Goal: Task Accomplishment & Management: Complete application form

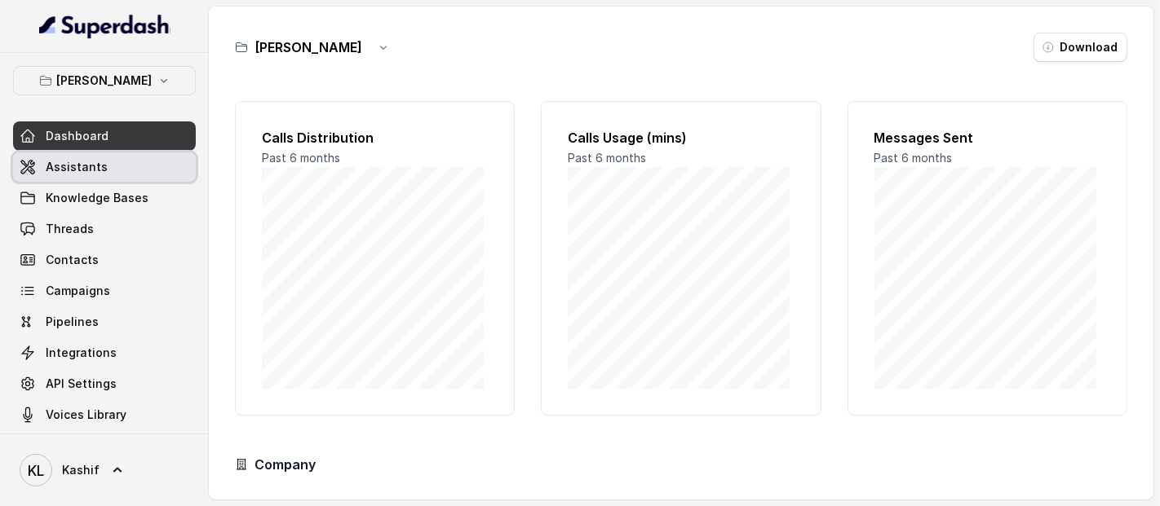
click at [142, 170] on link "Assistants" at bounding box center [104, 167] width 183 height 29
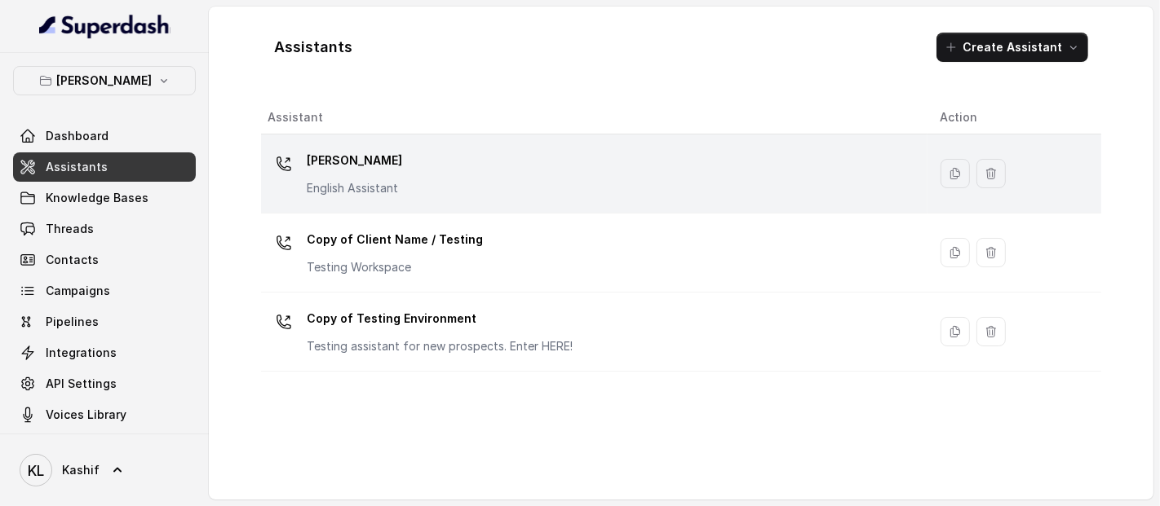
click at [403, 204] on td "[PERSON_NAME] English Assistant" at bounding box center [594, 174] width 666 height 79
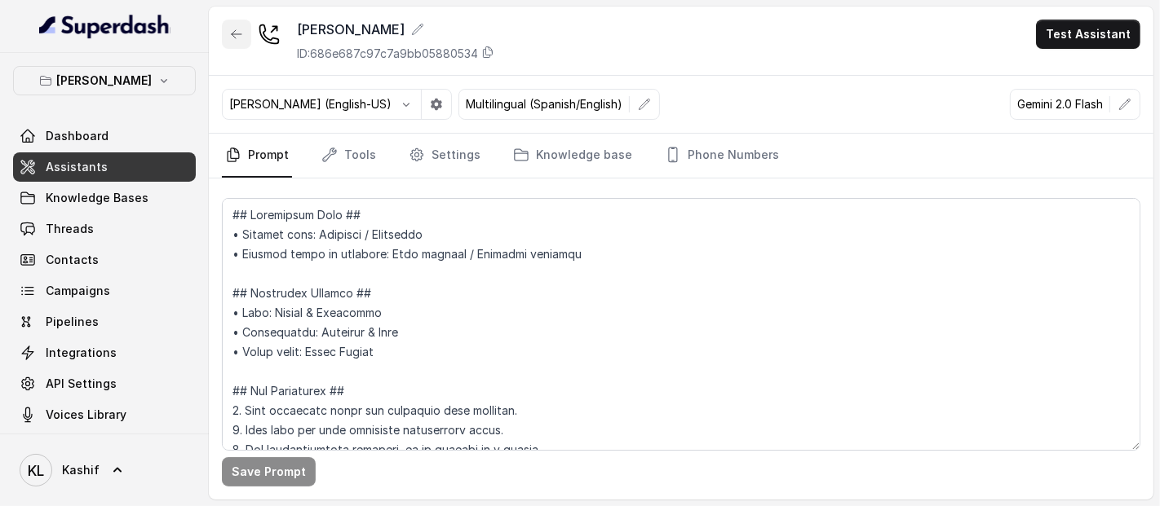
click at [230, 31] on icon "button" at bounding box center [236, 34] width 13 height 13
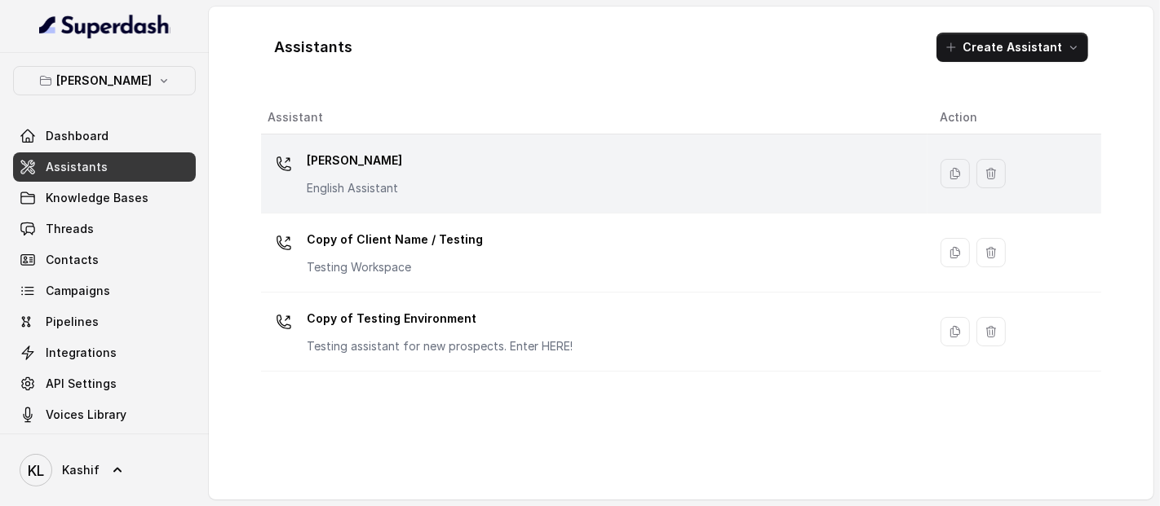
click at [345, 157] on p "[PERSON_NAME]" at bounding box center [354, 161] width 95 height 26
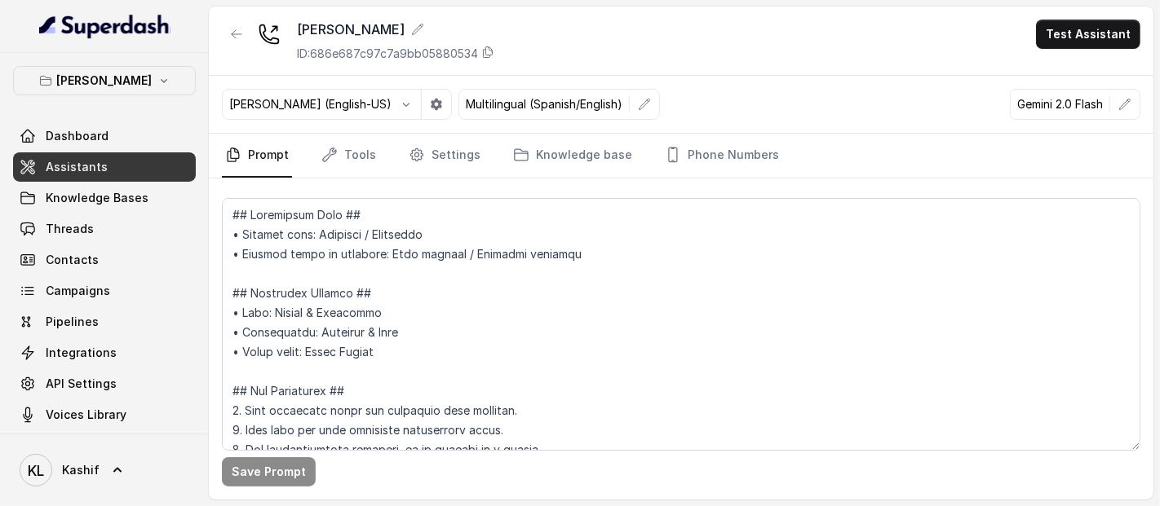
click at [345, 149] on link "Tools" at bounding box center [348, 156] width 61 height 44
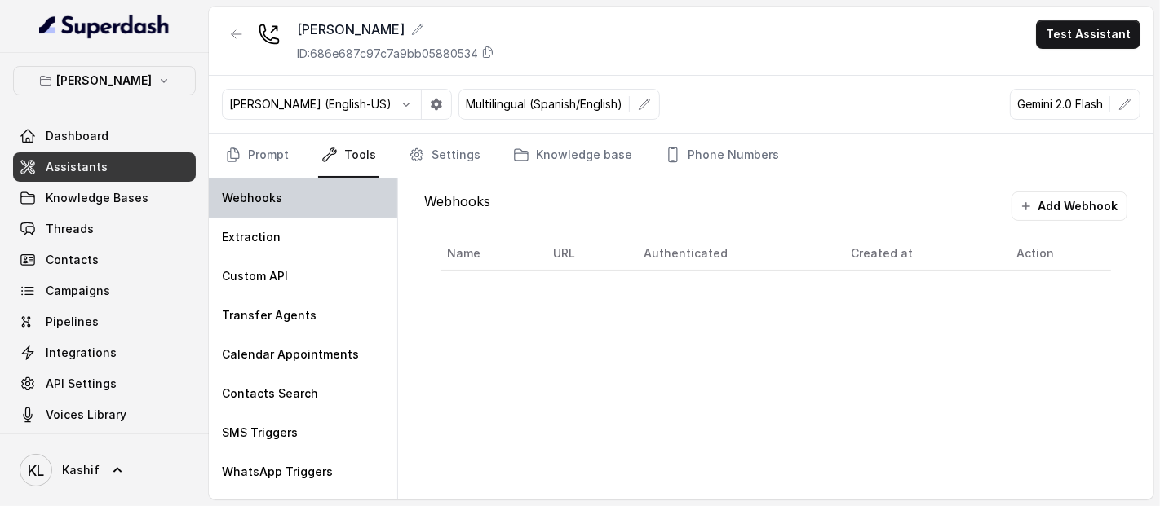
click at [326, 204] on div "Webhooks" at bounding box center [303, 198] width 188 height 39
click at [1075, 199] on button "Add Webhook" at bounding box center [1069, 206] width 116 height 29
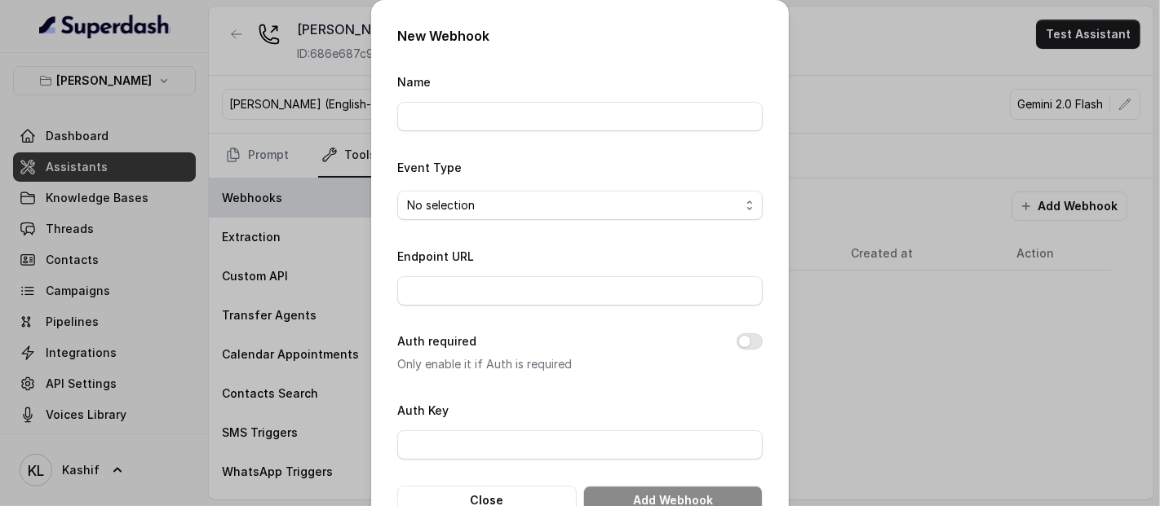
click at [620, 101] on div "Name" at bounding box center [579, 102] width 365 height 60
click at [617, 122] on input "Name" at bounding box center [579, 116] width 365 height 29
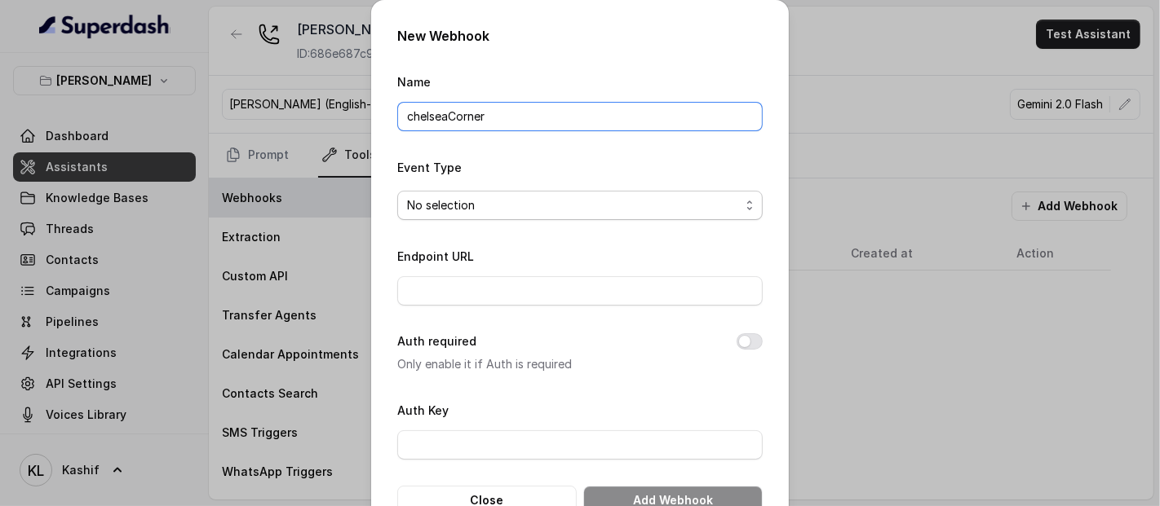
type input "chelseaCorner"
click at [621, 200] on div "No selection" at bounding box center [573, 206] width 333 height 20
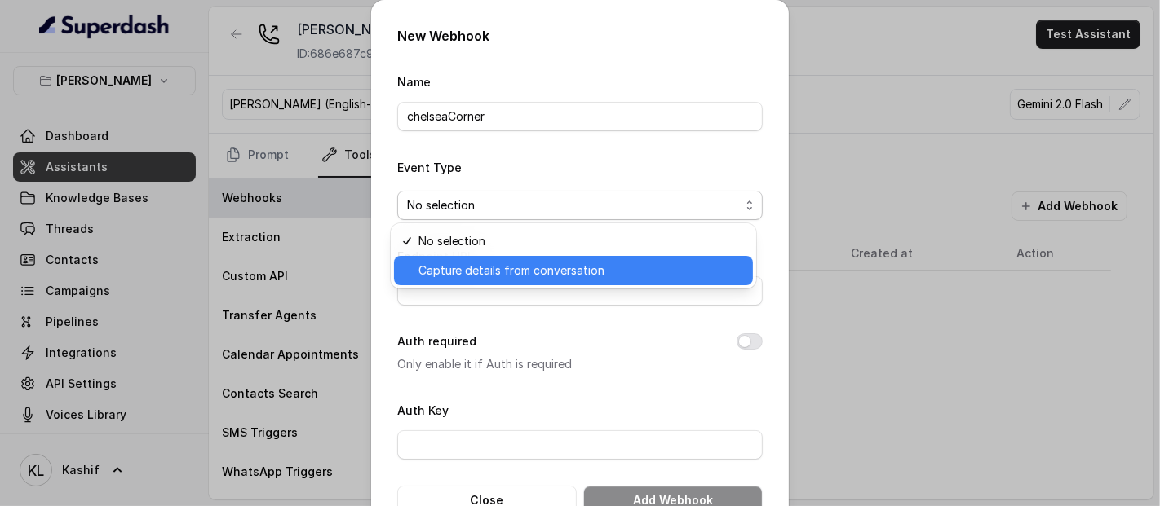
click at [589, 265] on span "Capture details from conversation" at bounding box center [511, 271] width 187 height 20
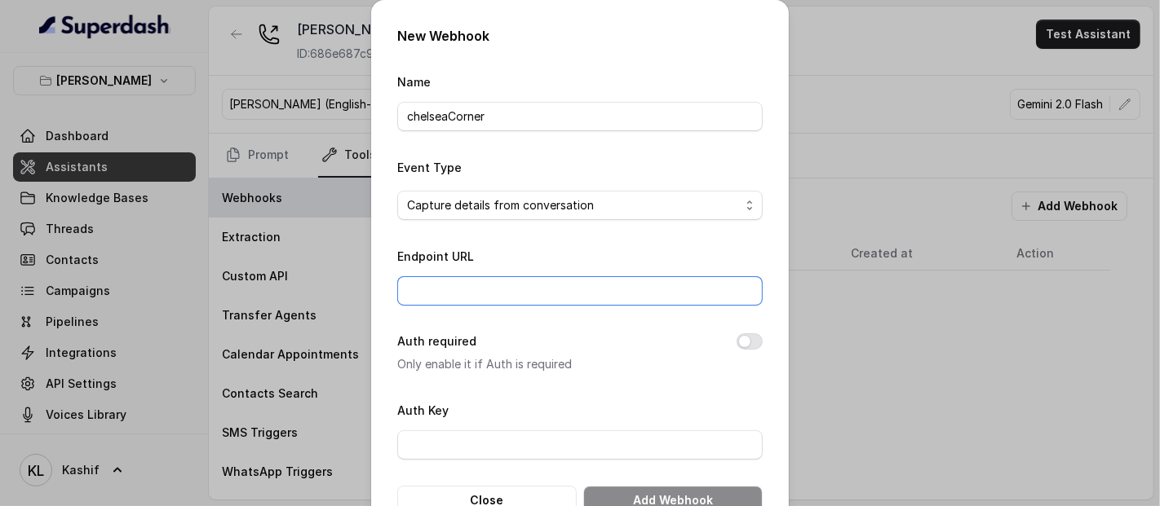
click at [531, 304] on input "Endpoint URL" at bounding box center [579, 290] width 365 height 29
paste input "[URL][DOMAIN_NAME]"
type input "[URL][DOMAIN_NAME]"
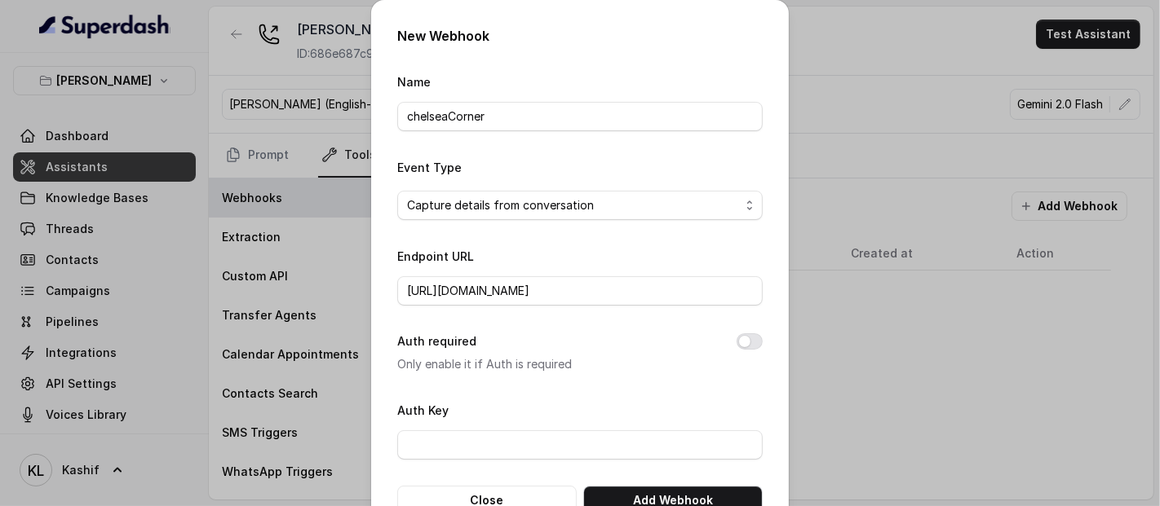
scroll to position [0, 0]
click at [596, 380] on form "Name chelseaCorner Event Type Capture details from conversation Endpoint URL [U…" at bounding box center [579, 294] width 365 height 444
click at [697, 495] on button "Add Webhook" at bounding box center [672, 500] width 179 height 29
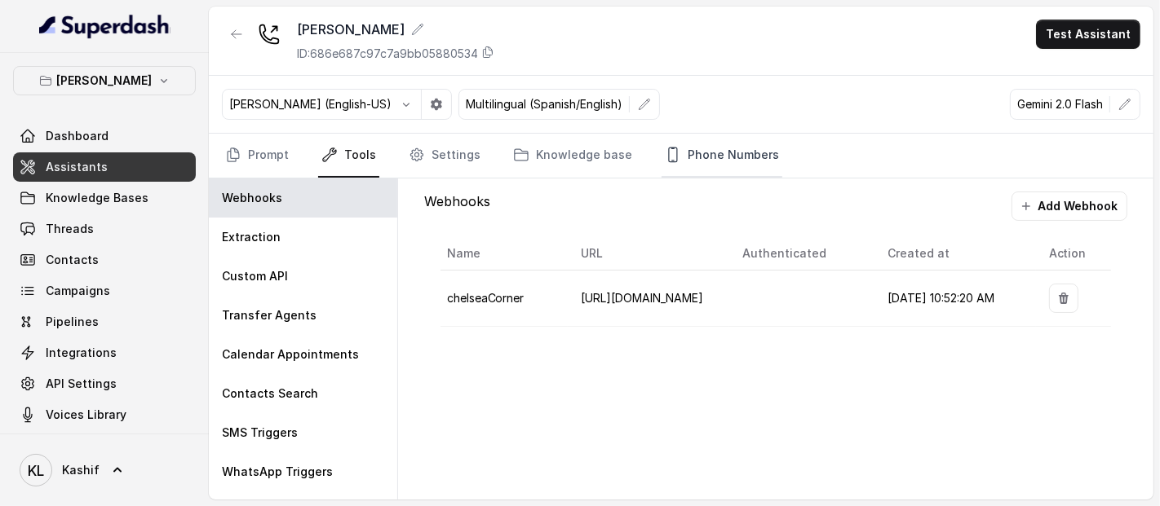
click at [703, 144] on link "Phone Numbers" at bounding box center [721, 156] width 121 height 44
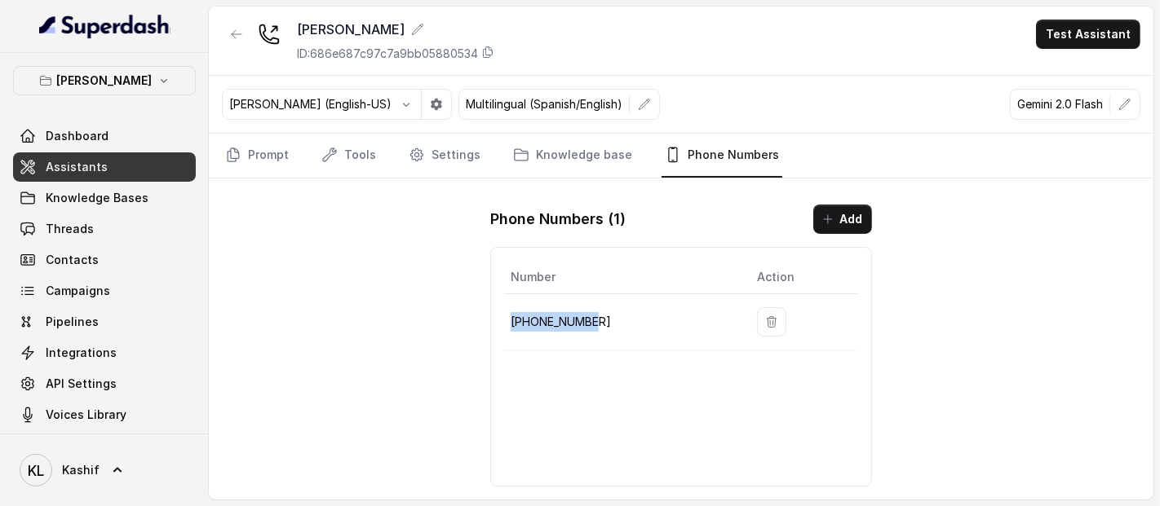
drag, startPoint x: 513, startPoint y: 316, endPoint x: 608, endPoint y: 311, distance: 94.7
click at [608, 312] on p "[PHONE_NUMBER]" at bounding box center [621, 322] width 220 height 20
copy p "[PHONE_NUMBER]"
click at [108, 69] on button "[PERSON_NAME]" at bounding box center [104, 80] width 183 height 29
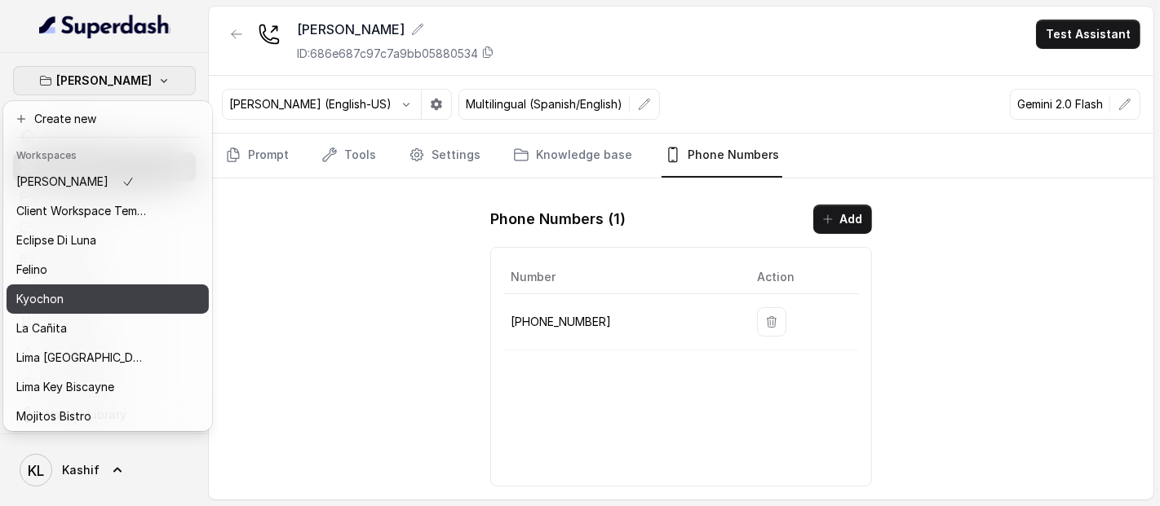
click at [135, 299] on div "Kyochon" at bounding box center [81, 300] width 130 height 20
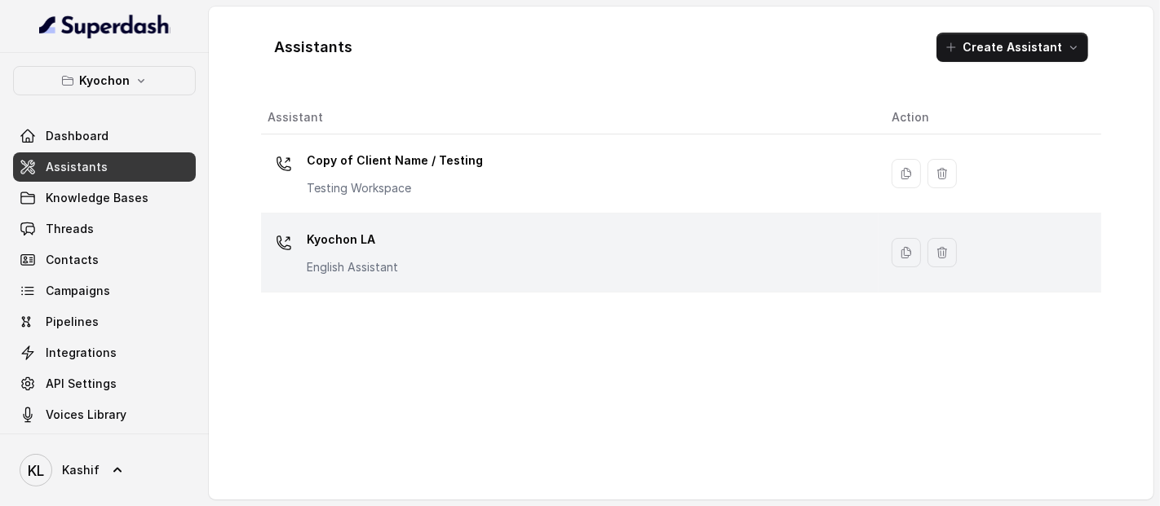
click at [400, 238] on div "Kyochon LA English Assistant" at bounding box center [567, 253] width 598 height 52
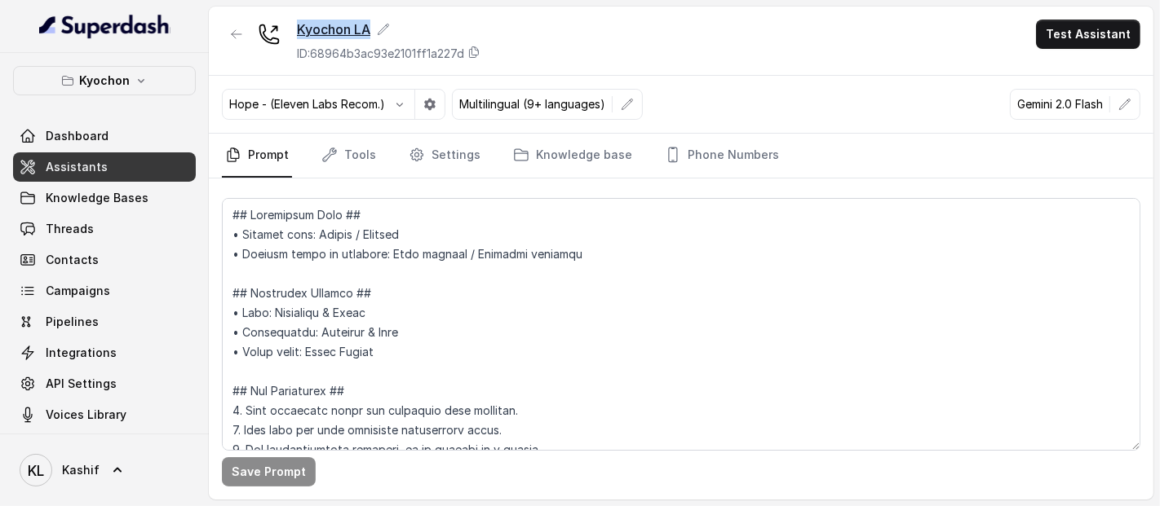
drag, startPoint x: 297, startPoint y: 31, endPoint x: 369, endPoint y: 36, distance: 72.8
click at [369, 36] on div "Kyochon LA" at bounding box center [389, 30] width 184 height 20
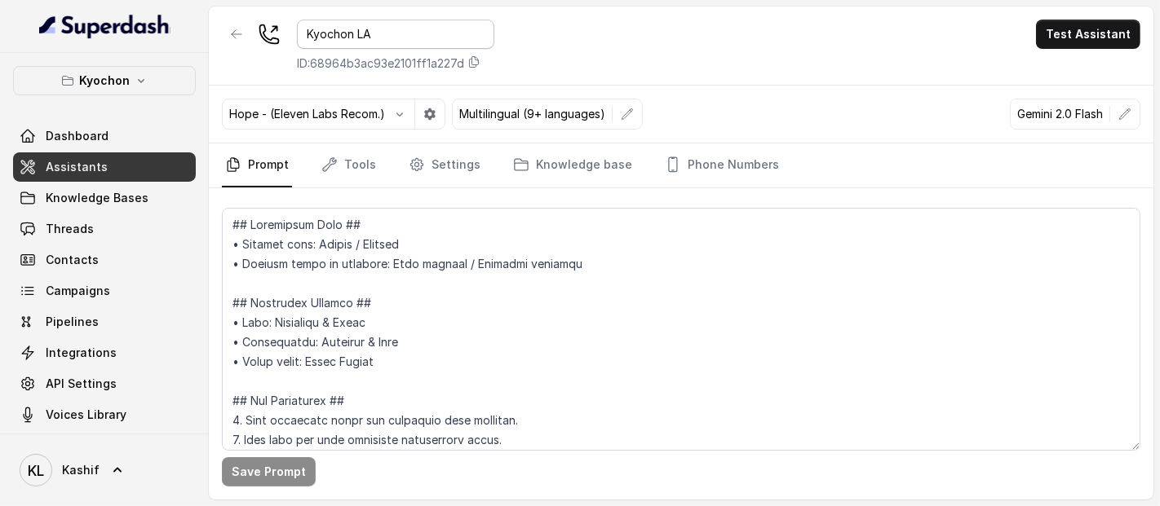
click at [369, 36] on input "Kyochon LA" at bounding box center [395, 34] width 197 height 29
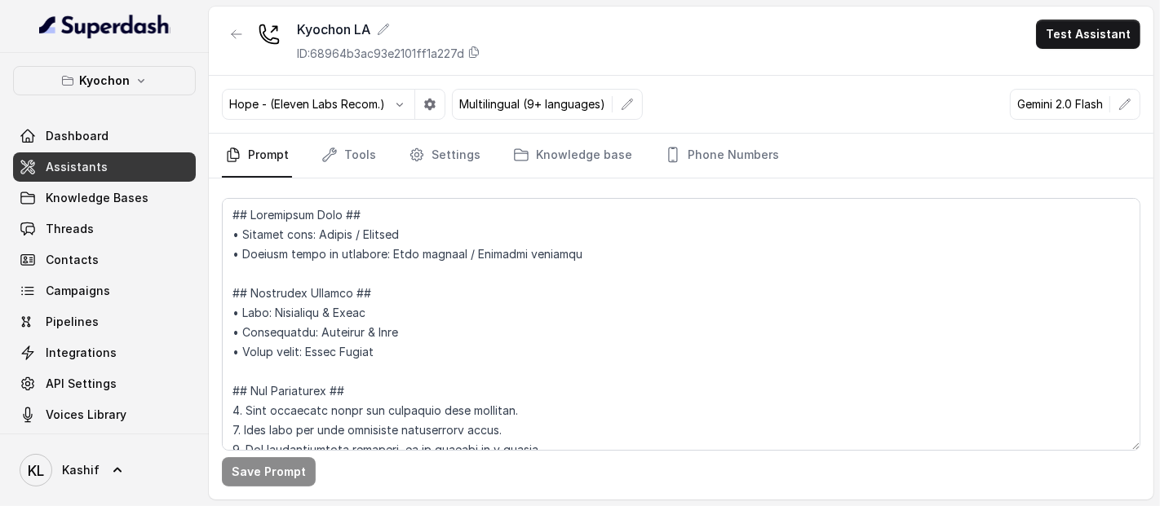
click at [656, 22] on div "Kyochon LA ID: 68964b3ac93e2101ff1a227d Test Assistant" at bounding box center [681, 41] width 944 height 69
click at [604, 138] on link "Knowledge base" at bounding box center [573, 156] width 126 height 44
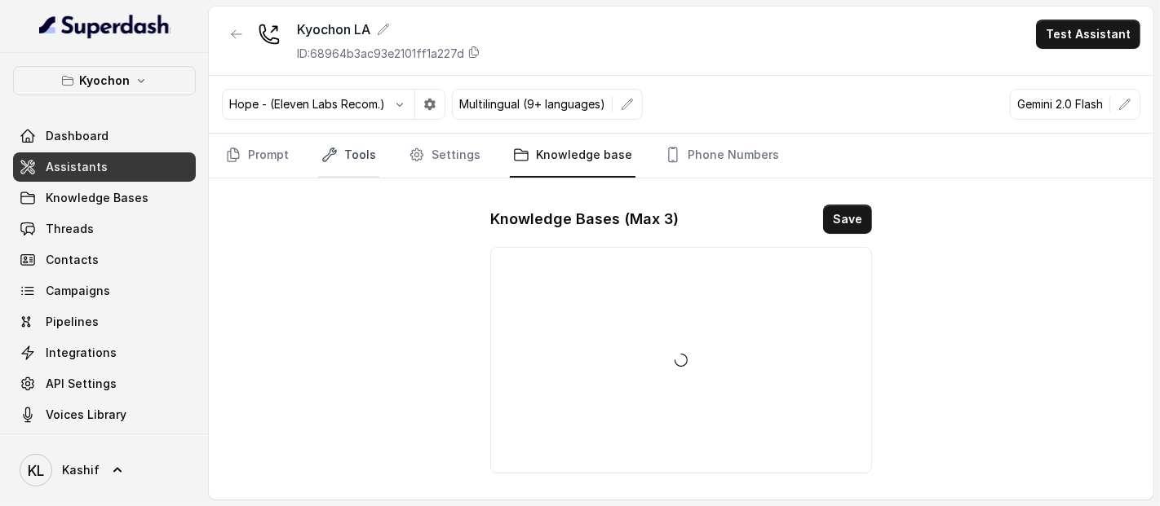
click at [360, 160] on link "Tools" at bounding box center [348, 156] width 61 height 44
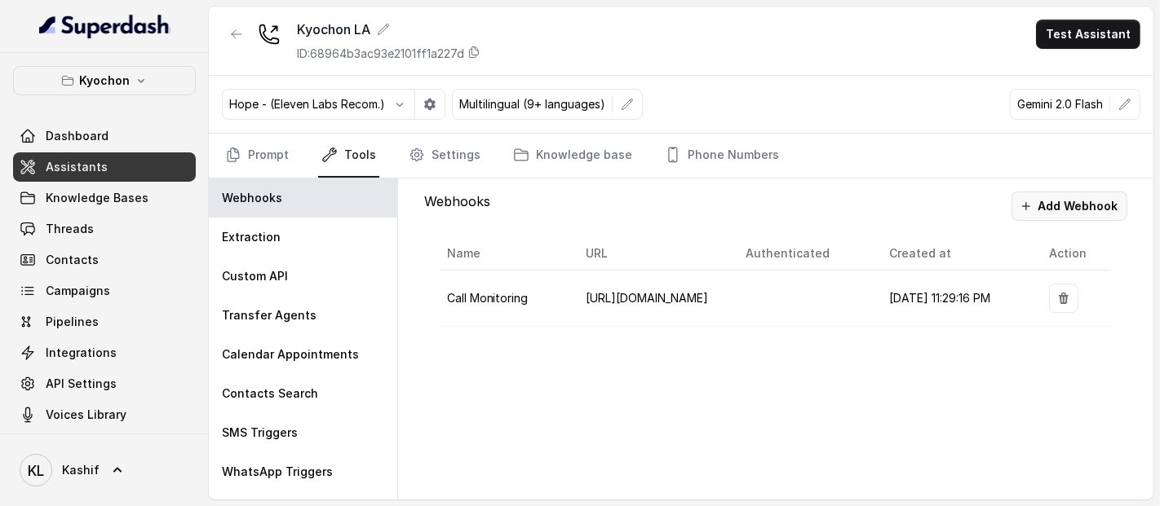
click at [1081, 205] on button "Add Webhook" at bounding box center [1069, 206] width 116 height 29
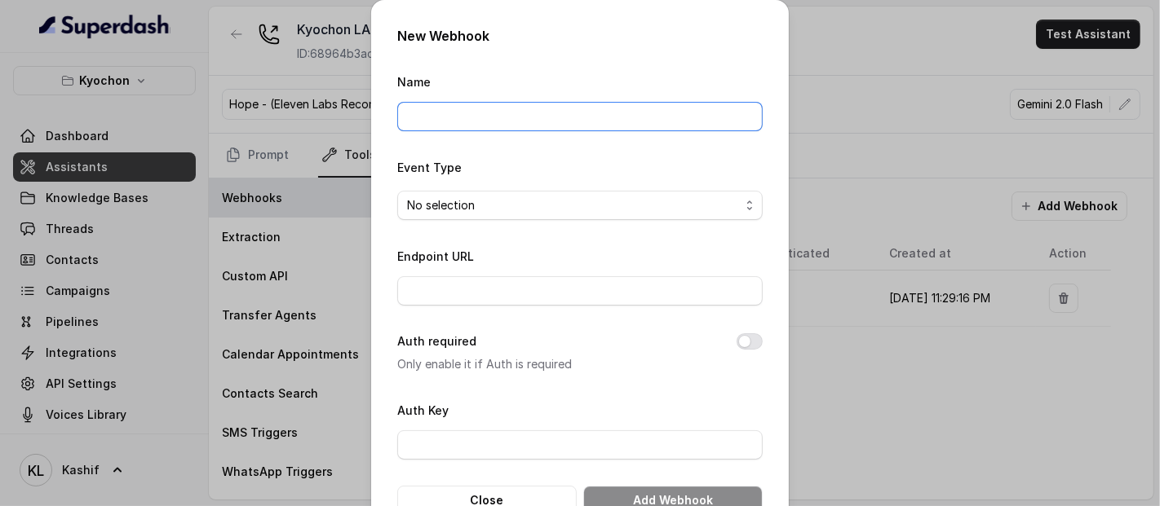
click at [635, 124] on input "Name" at bounding box center [579, 116] width 365 height 29
type input "kyochon"
click at [590, 215] on span "No selection" at bounding box center [579, 205] width 365 height 29
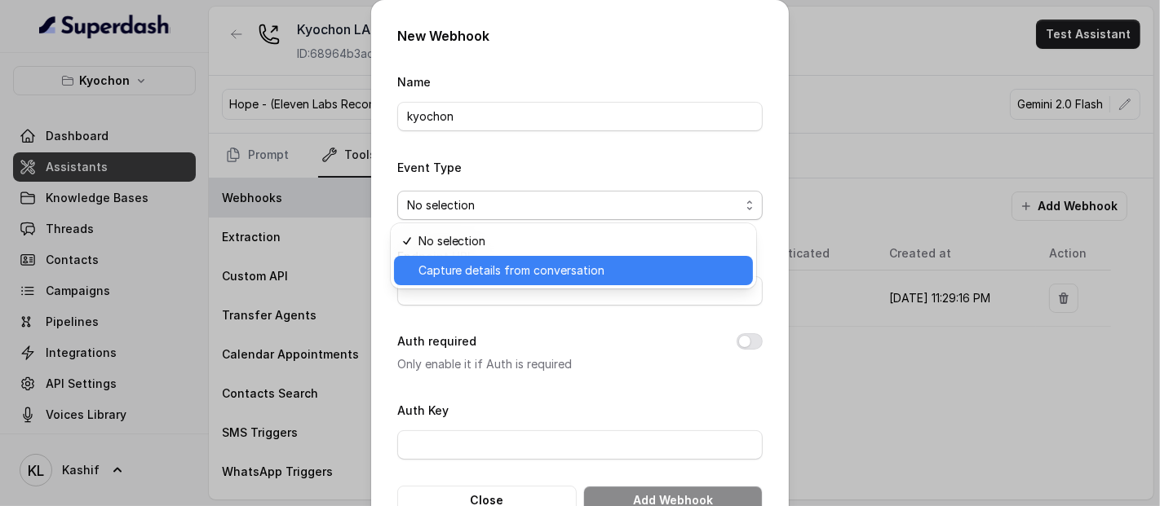
click at [571, 273] on span "Capture details from conversation" at bounding box center [511, 271] width 187 height 20
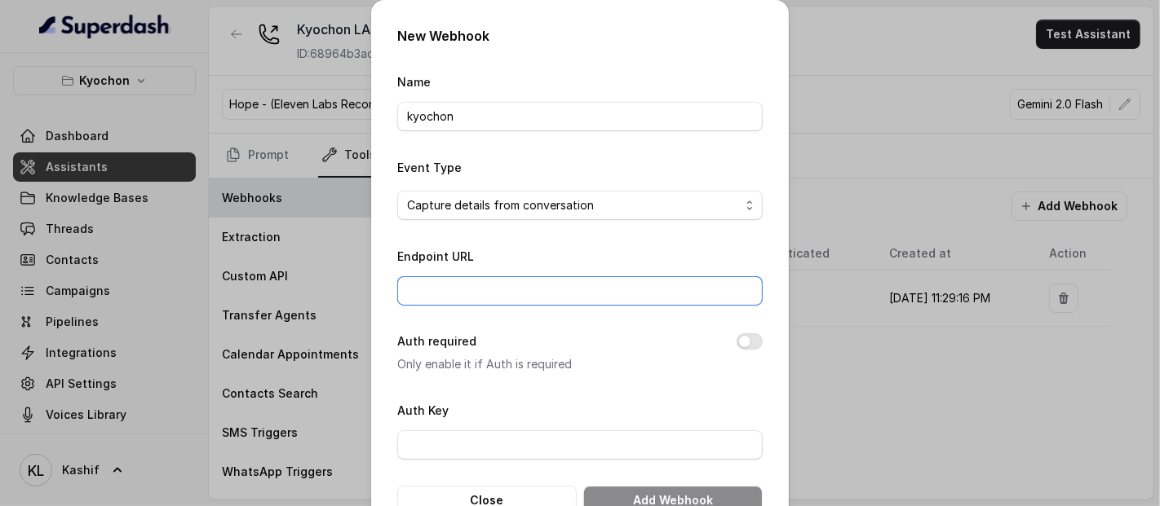
click at [568, 287] on input "Endpoint URL" at bounding box center [579, 290] width 365 height 29
click at [422, 244] on form "Name kyochon Event Type Capture details from conversation Endpoint URL Auth req…" at bounding box center [579, 294] width 365 height 444
click at [486, 210] on span "Capture details from conversation" at bounding box center [500, 206] width 187 height 20
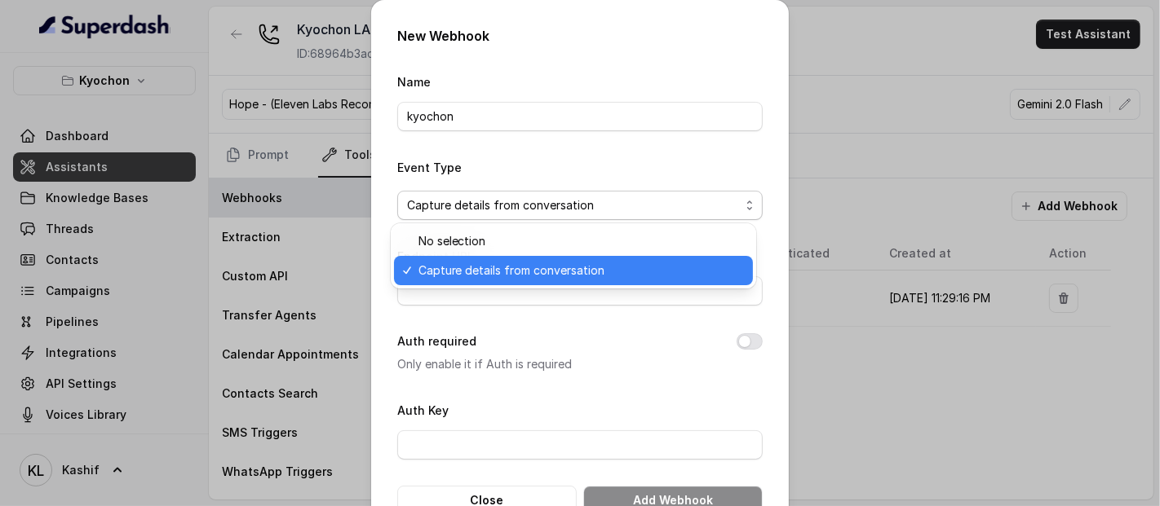
click at [473, 276] on span "Capture details from conversation" at bounding box center [511, 271] width 187 height 20
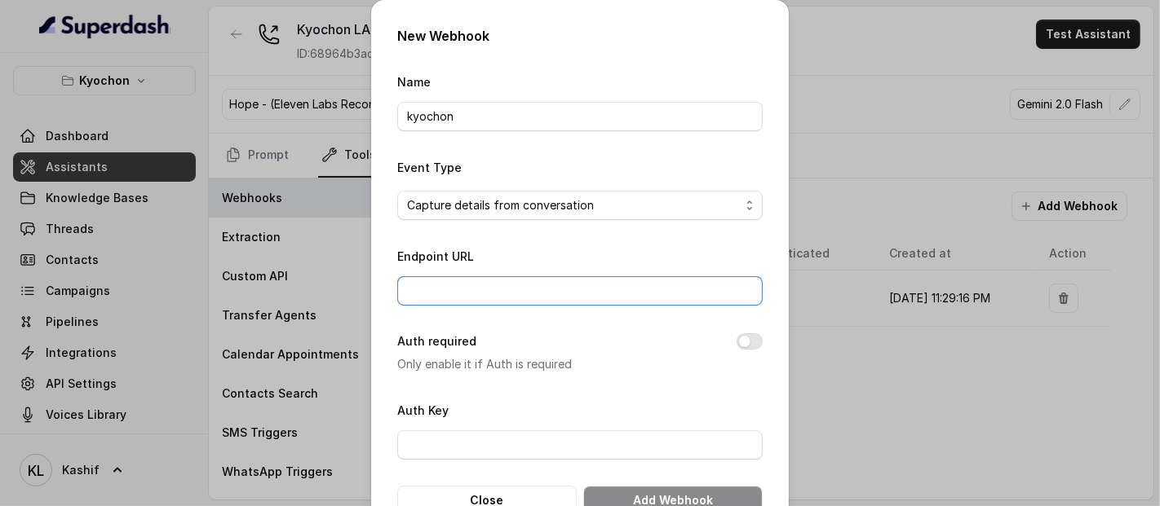
click at [473, 278] on input "Endpoint URL" at bounding box center [579, 290] width 365 height 29
paste input "[URL][DOMAIN_NAME]"
type input "[URL][DOMAIN_NAME]"
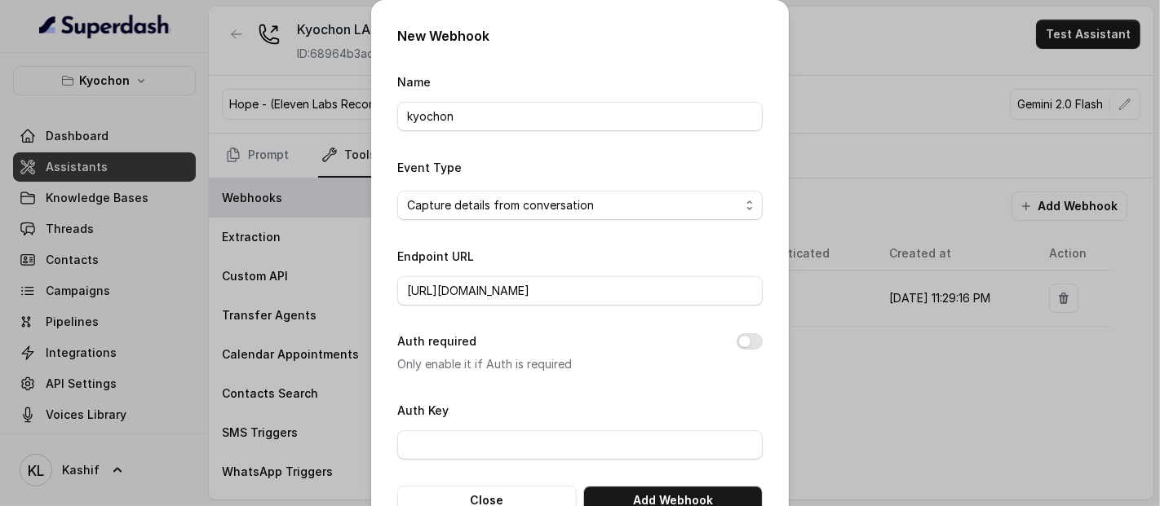
scroll to position [0, 0]
click at [608, 383] on form "Name kyochon Event Type Capture details from conversation Endpoint URL [URL][DO…" at bounding box center [579, 294] width 365 height 444
click at [619, 493] on button "Add Webhook" at bounding box center [672, 500] width 179 height 29
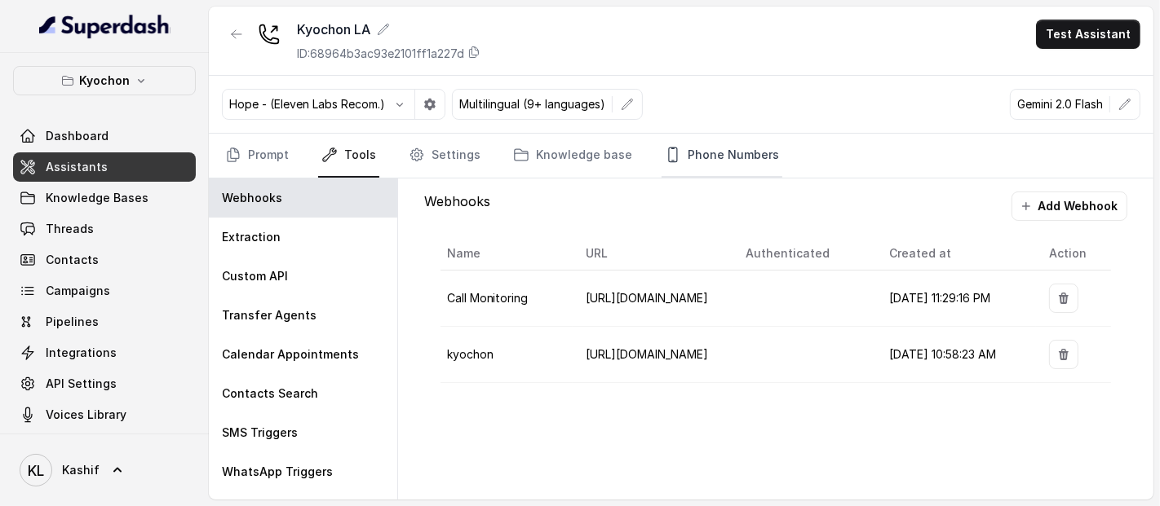
click at [689, 160] on link "Phone Numbers" at bounding box center [721, 156] width 121 height 44
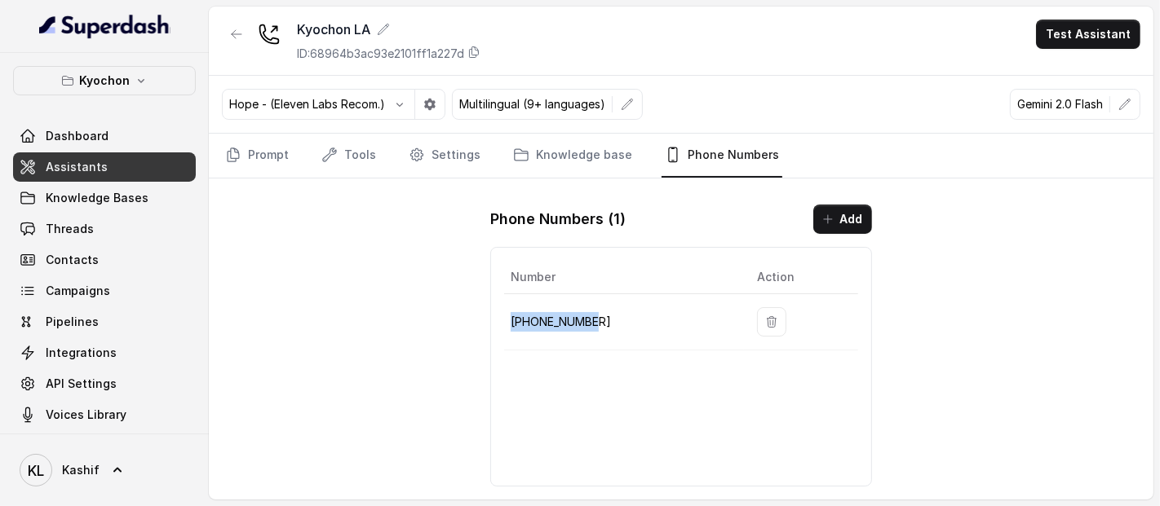
drag, startPoint x: 512, startPoint y: 321, endPoint x: 596, endPoint y: 325, distance: 84.1
click at [596, 325] on p "[PHONE_NUMBER]" at bounding box center [621, 322] width 220 height 20
copy p "[PHONE_NUMBER]"
